Goal: Task Accomplishment & Management: Manage account settings

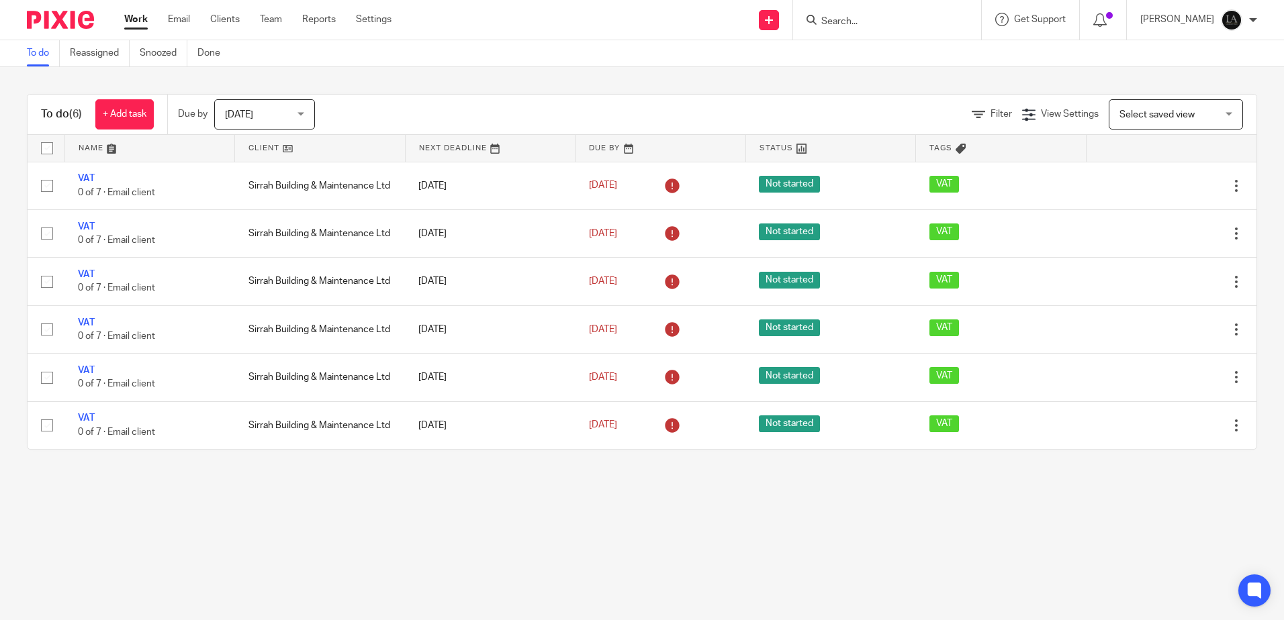
click at [897, 22] on input "Search" at bounding box center [880, 22] width 121 height 12
type input "skg"
click at [954, 55] on link at bounding box center [900, 52] width 167 height 20
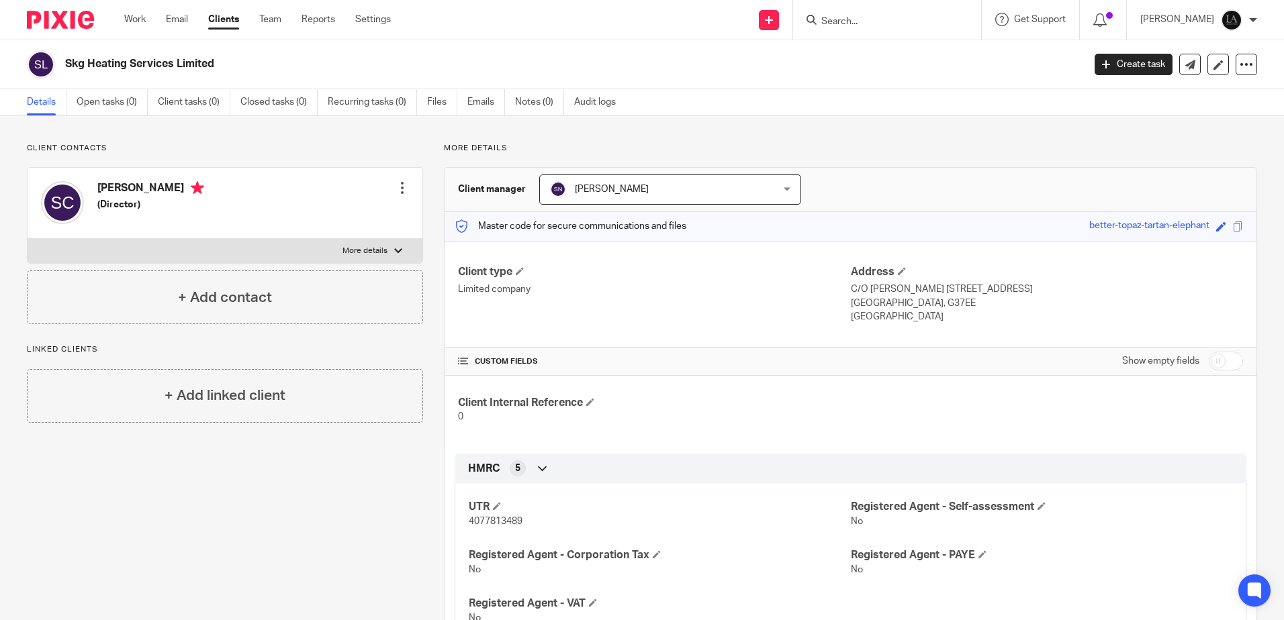
click at [857, 19] on input "Search" at bounding box center [880, 22] width 121 height 12
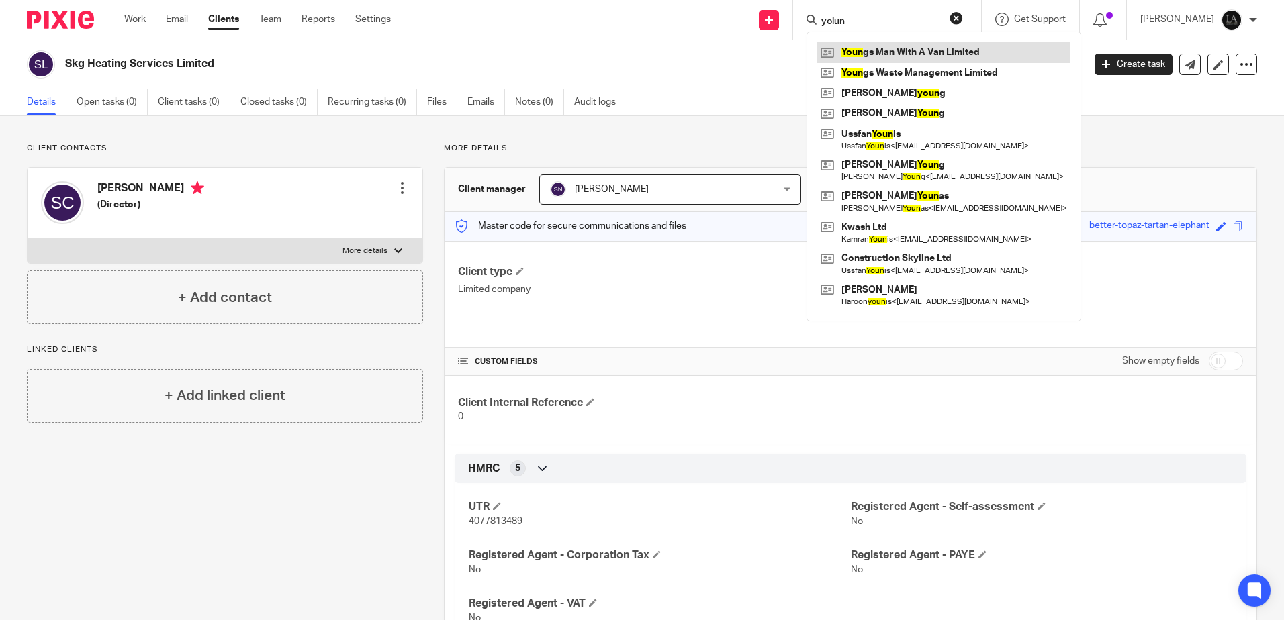
type input "yoiun"
click at [964, 52] on link at bounding box center [943, 52] width 253 height 20
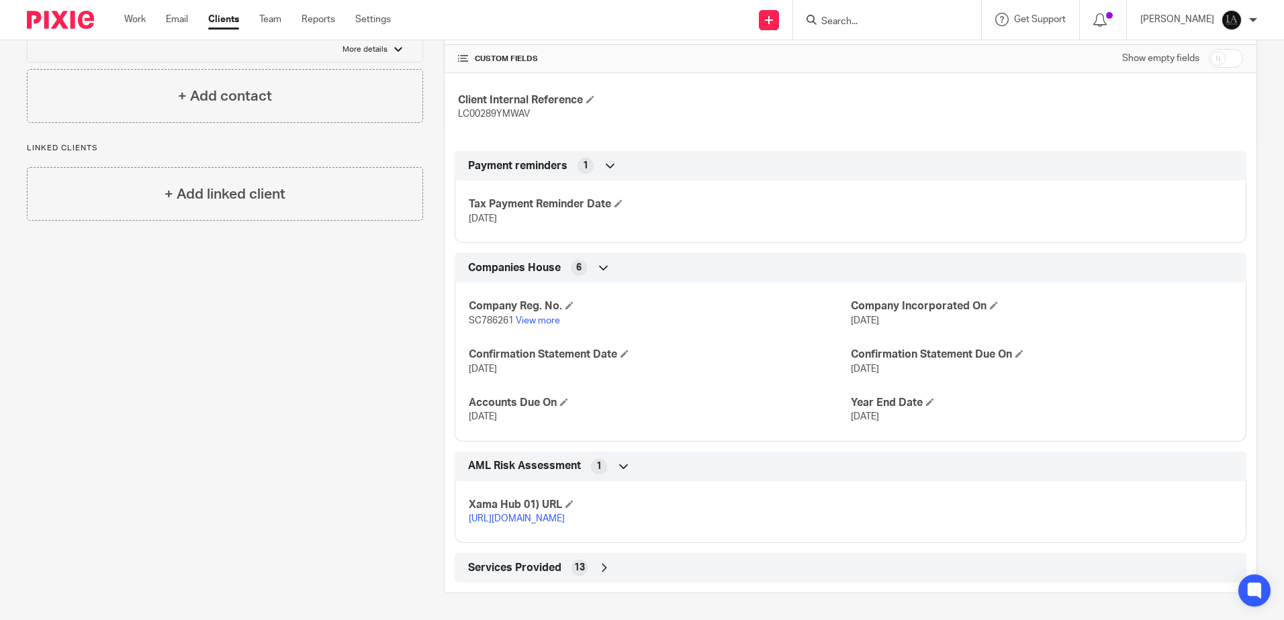
scroll to position [48, 0]
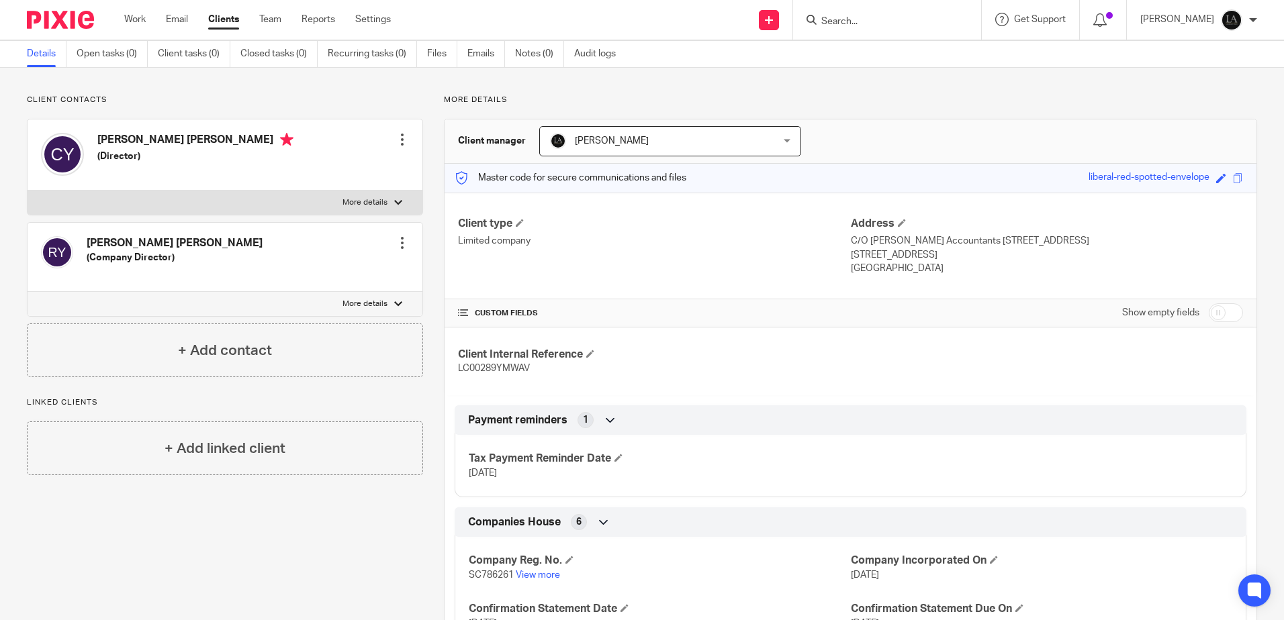
click at [1224, 314] on input "checkbox" at bounding box center [1226, 313] width 34 height 19
checkbox input "true"
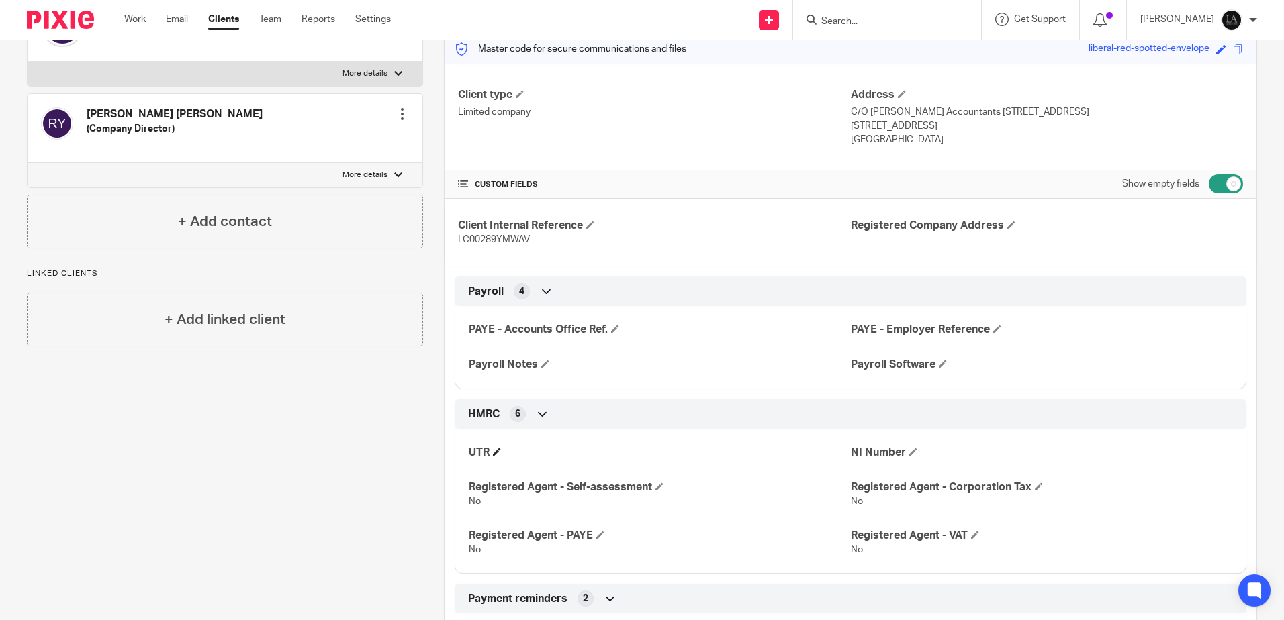
scroll to position [201, 0]
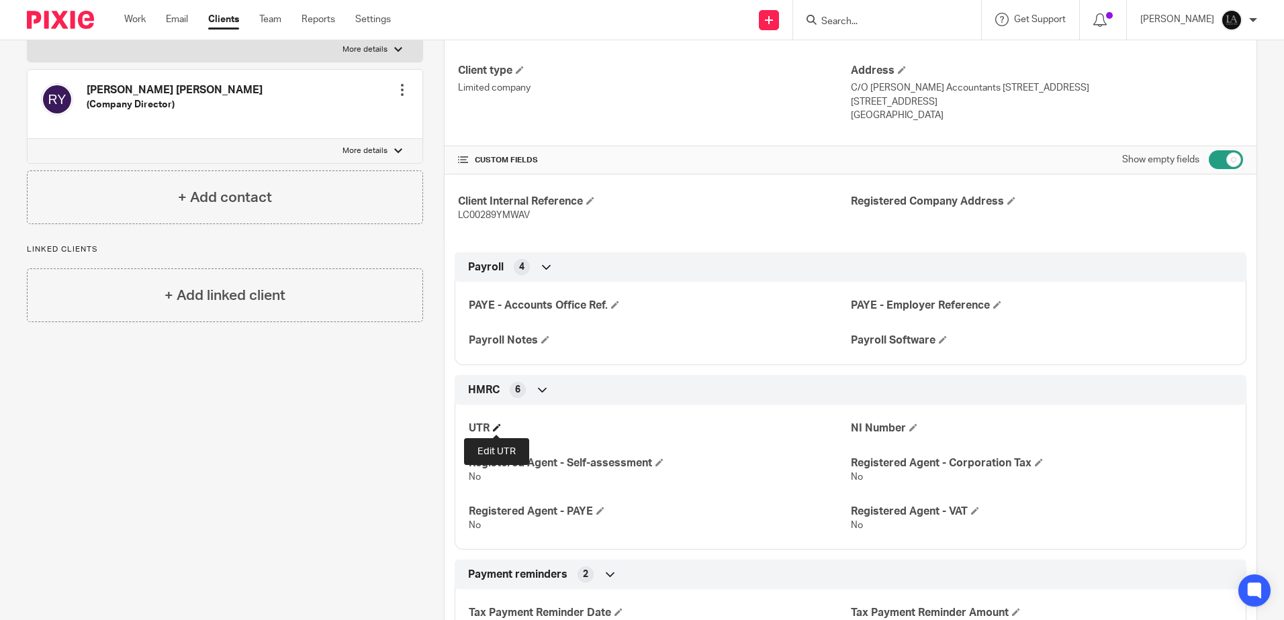
click at [495, 428] on span at bounding box center [497, 428] width 8 height 8
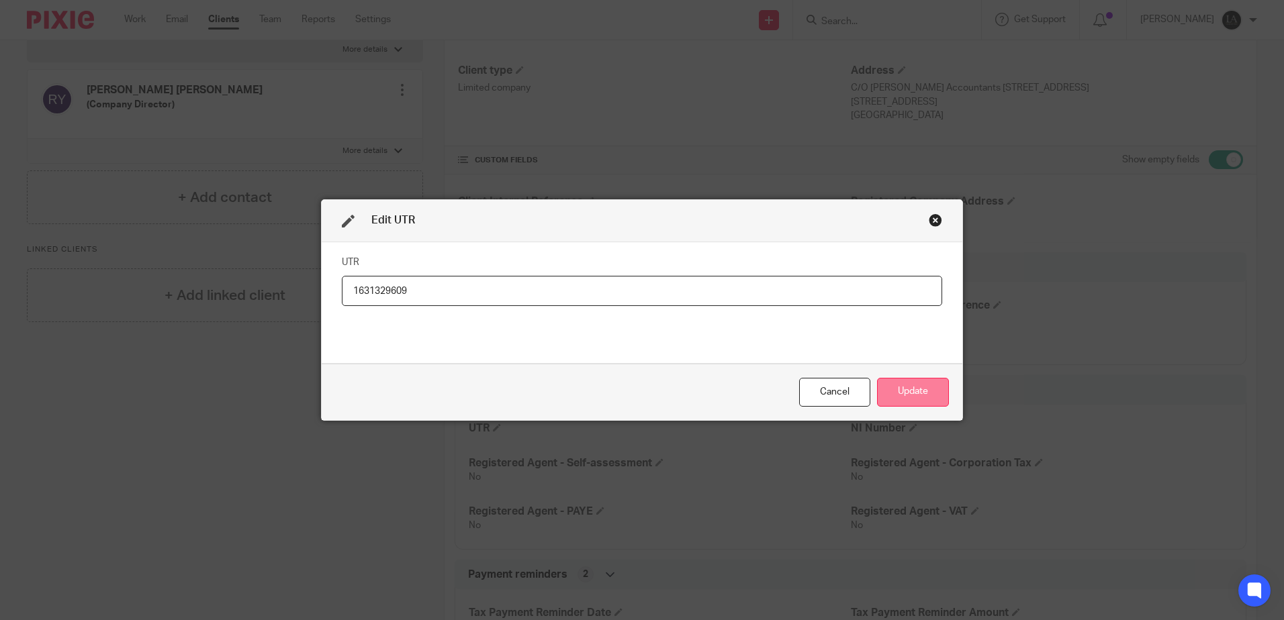
type input "1631329609"
click at [905, 398] on button "Update" at bounding box center [913, 392] width 72 height 29
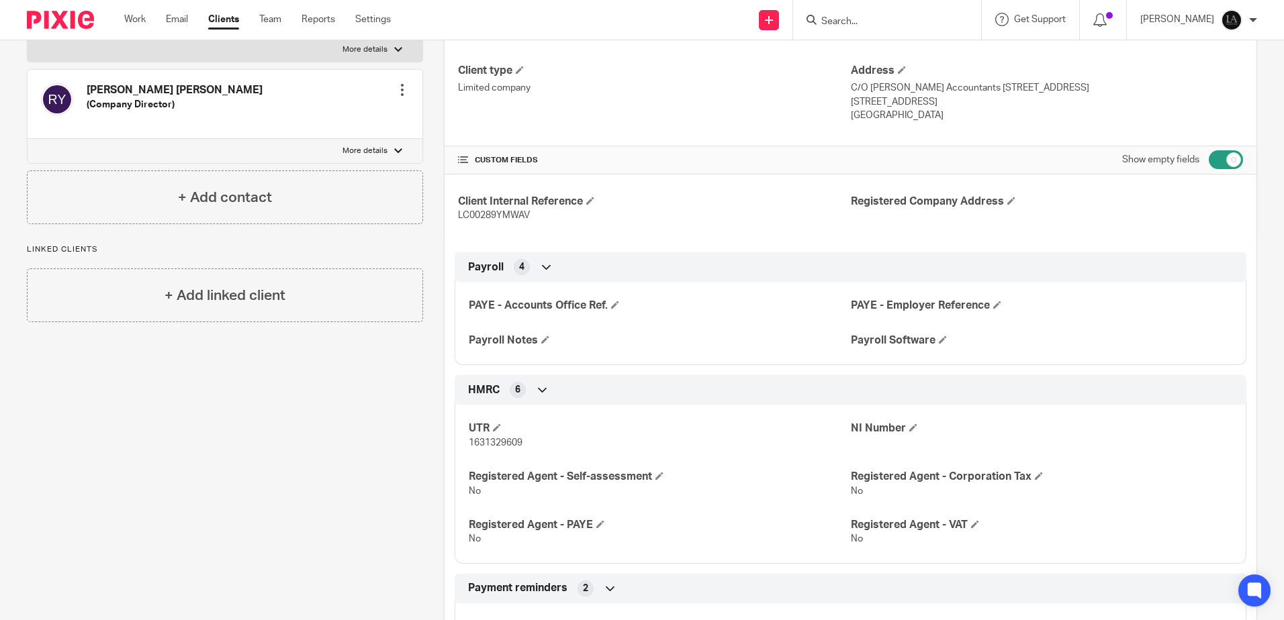
click at [868, 18] on input "Search" at bounding box center [880, 22] width 121 height 12
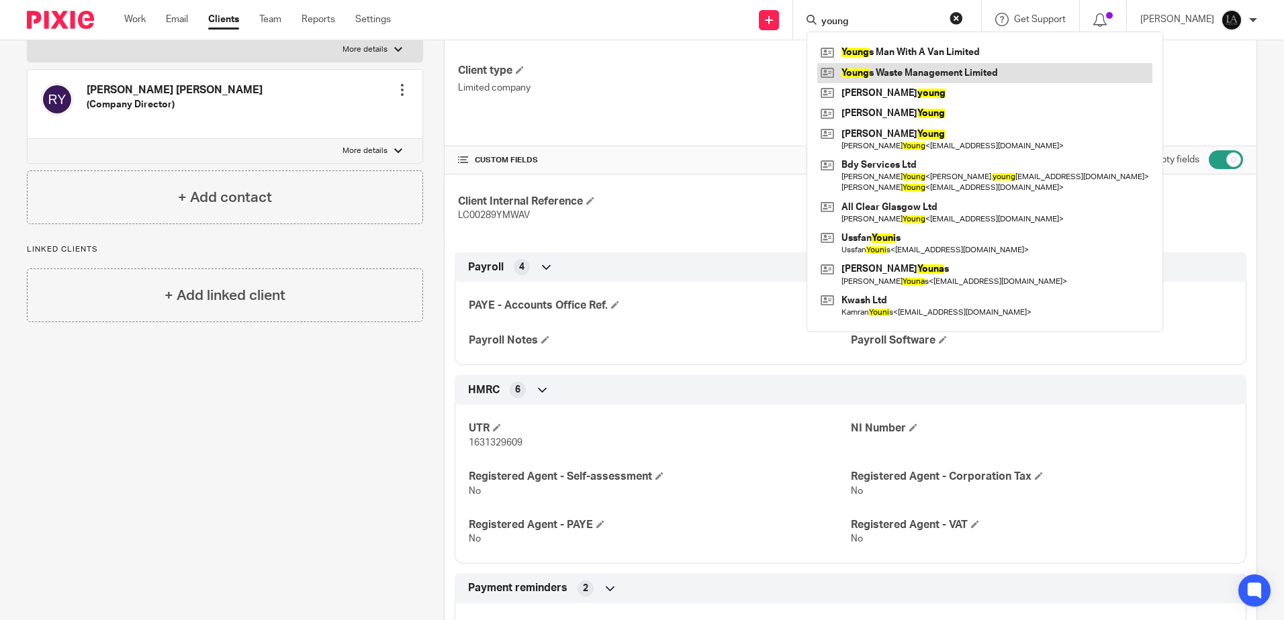
type input "young"
click at [912, 75] on link at bounding box center [984, 73] width 335 height 20
click at [911, 68] on link at bounding box center [984, 73] width 335 height 20
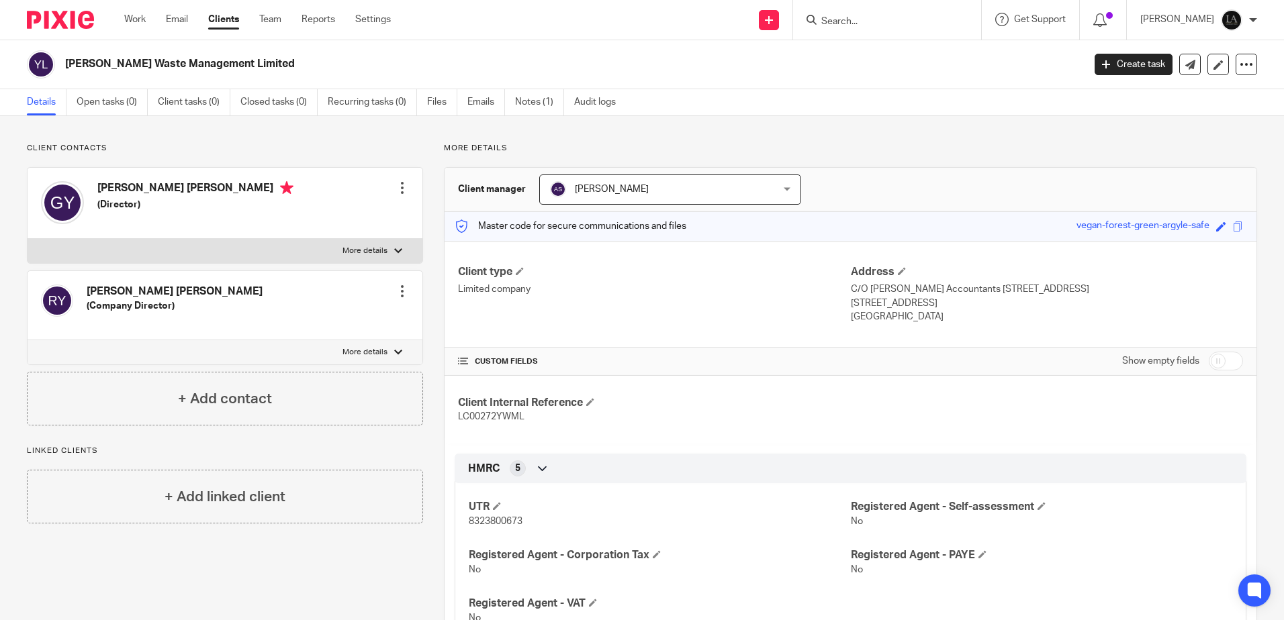
click at [1217, 361] on input "checkbox" at bounding box center [1226, 361] width 34 height 19
checkbox input "true"
